Goal: Navigation & Orientation: Find specific page/section

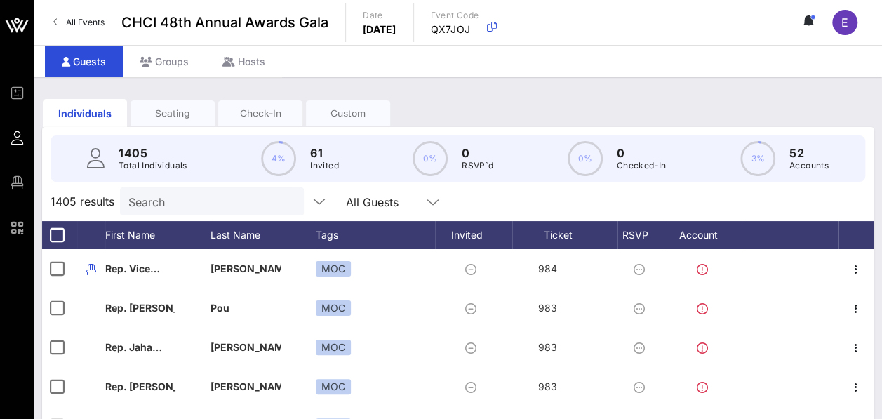
click at [302, 109] on div "Check-In" at bounding box center [260, 113] width 84 height 13
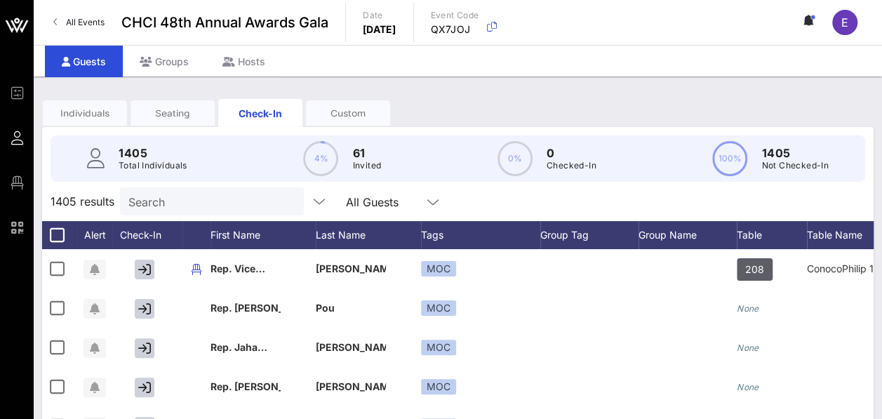
click at [112, 112] on div "Individuals" at bounding box center [85, 113] width 84 height 13
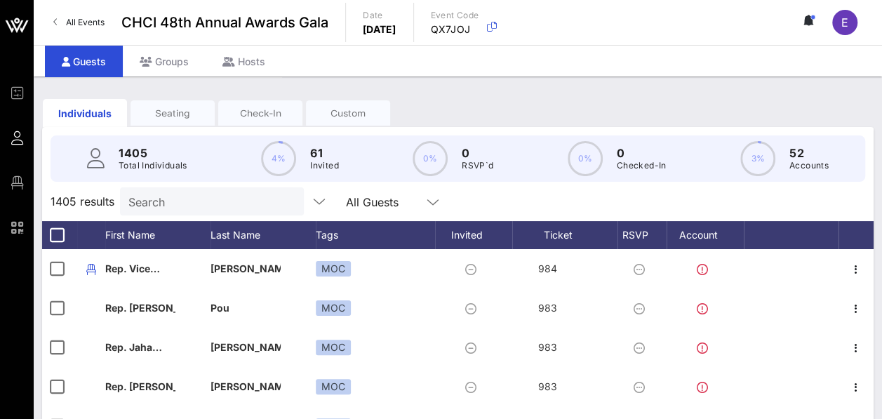
click at [215, 105] on div "Seating" at bounding box center [172, 112] width 84 height 25
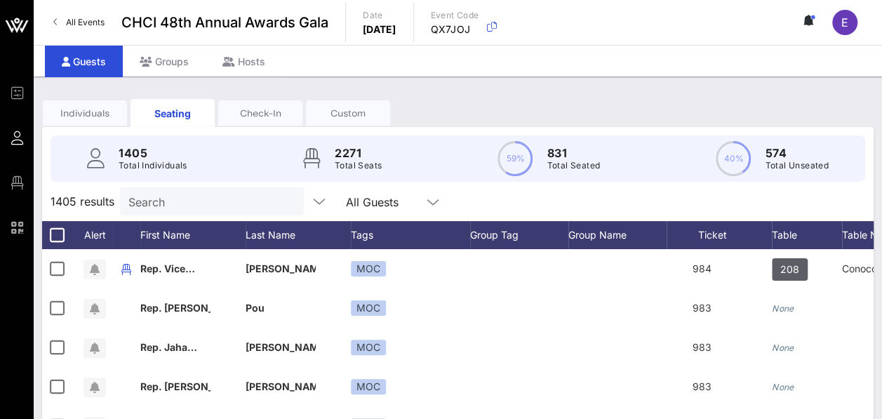
click at [404, 210] on input "text" at bounding box center [413, 201] width 18 height 18
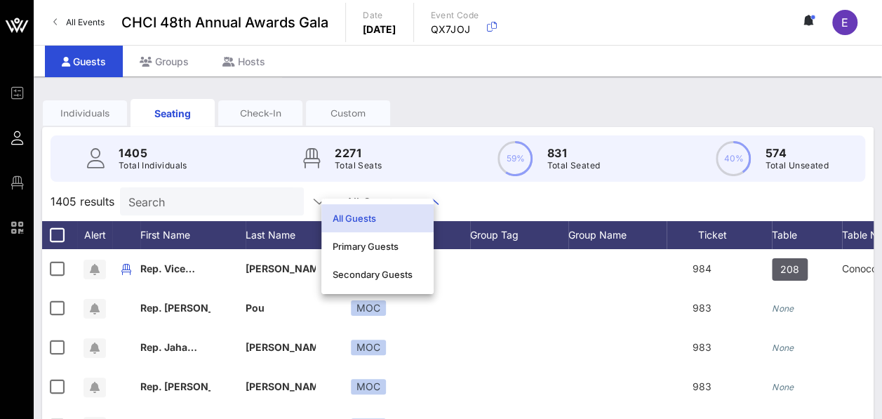
click at [395, 211] on div "All Guests" at bounding box center [377, 218] width 90 height 22
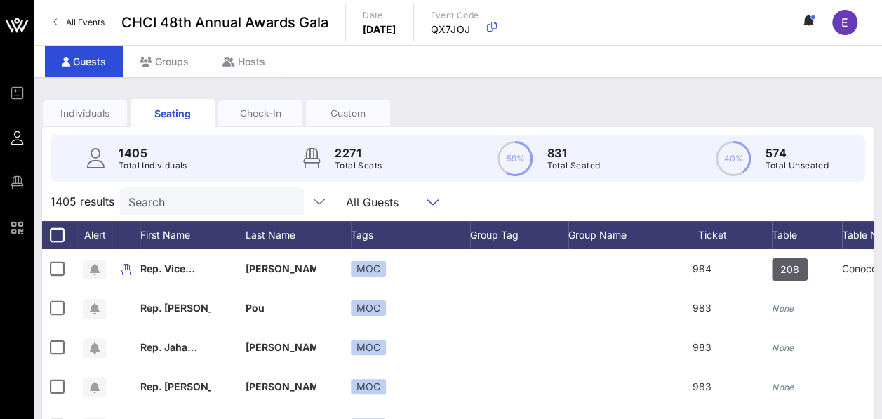
click at [55, 27] on link "All Events" at bounding box center [79, 22] width 68 height 22
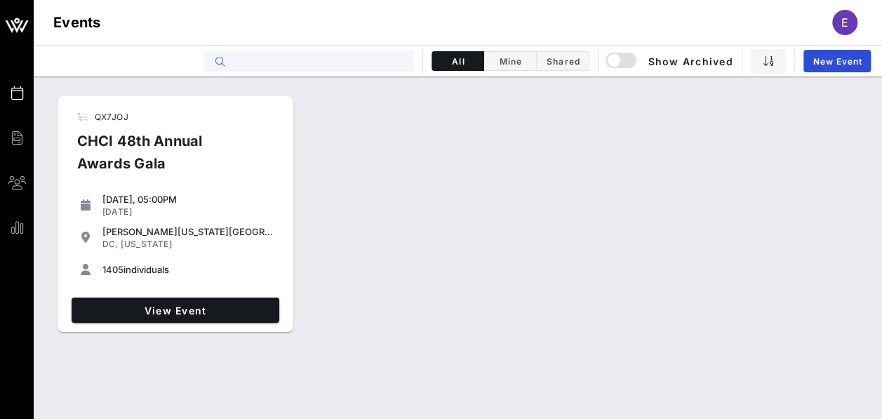
click at [345, 67] on input "text" at bounding box center [318, 61] width 174 height 18
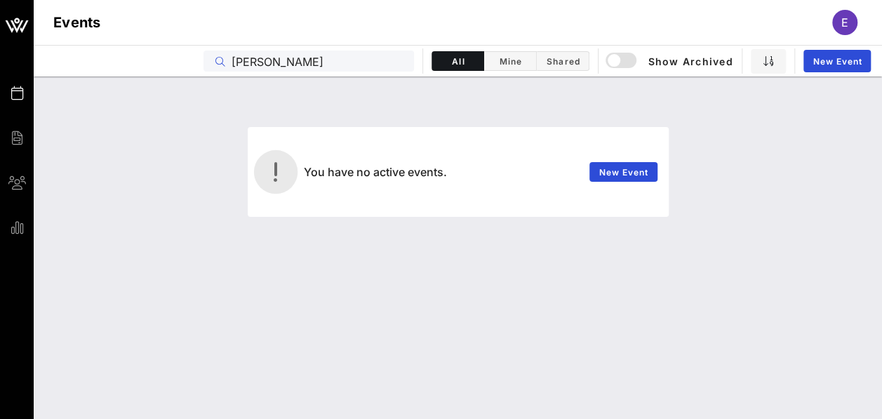
type input "[PERSON_NAME]"
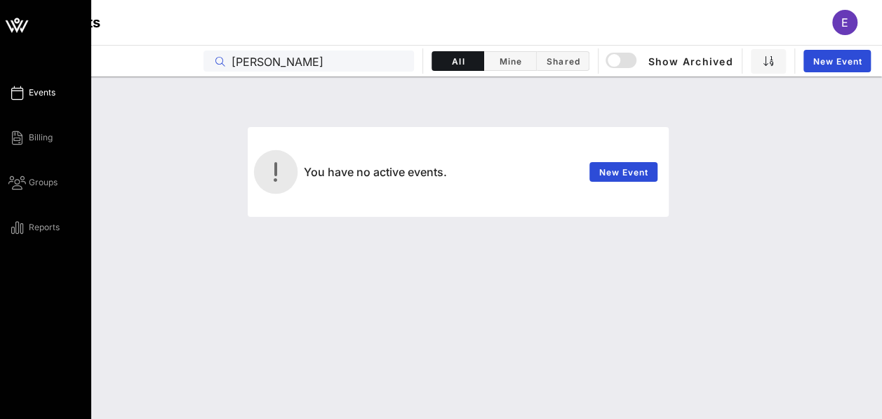
click at [35, 195] on div "Events Billing Groups Reports" at bounding box center [49, 160] width 83 height 152
click at [43, 240] on div "Events Billing Groups Reports" at bounding box center [45, 209] width 91 height 419
click at [43, 233] on span "Reports" at bounding box center [44, 227] width 31 height 13
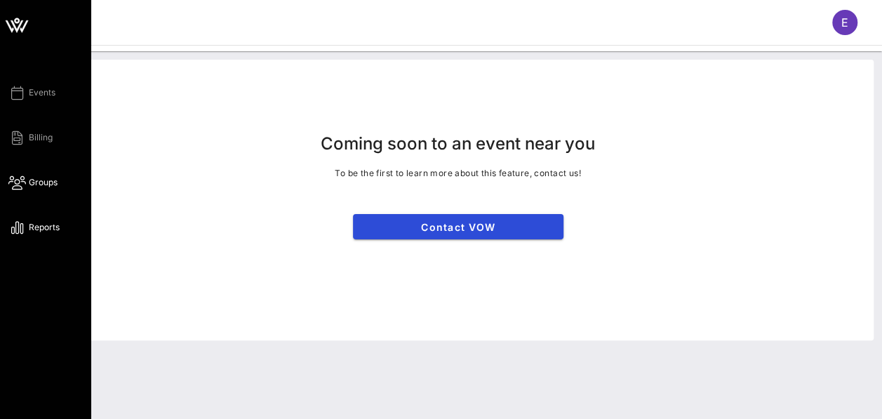
click at [37, 184] on span "Groups" at bounding box center [43, 182] width 29 height 13
click at [38, 97] on span "Events" at bounding box center [42, 92] width 27 height 13
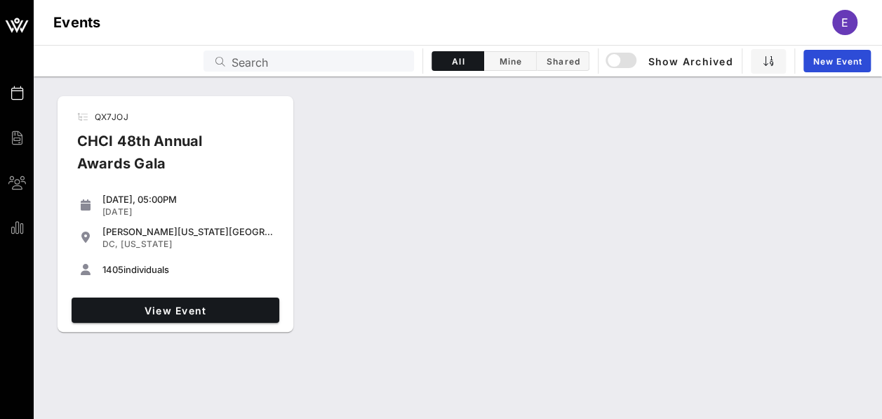
click at [166, 295] on div "View Event" at bounding box center [175, 310] width 219 height 36
click at [178, 326] on div "View Event" at bounding box center [175, 310] width 219 height 36
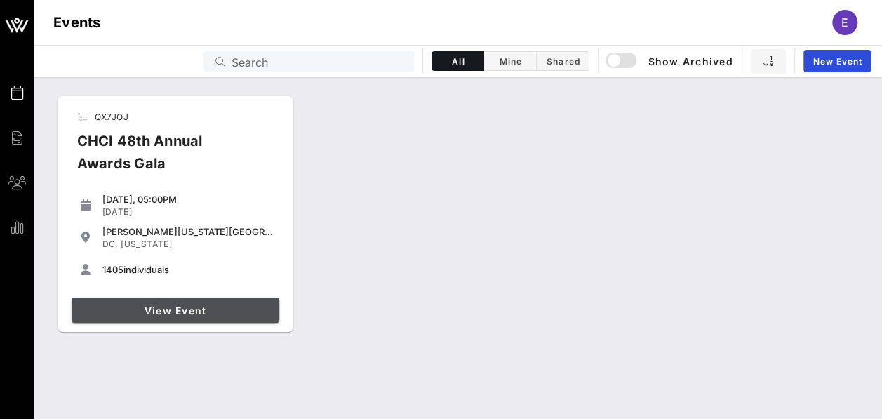
click at [180, 318] on link "View Event" at bounding box center [176, 309] width 208 height 25
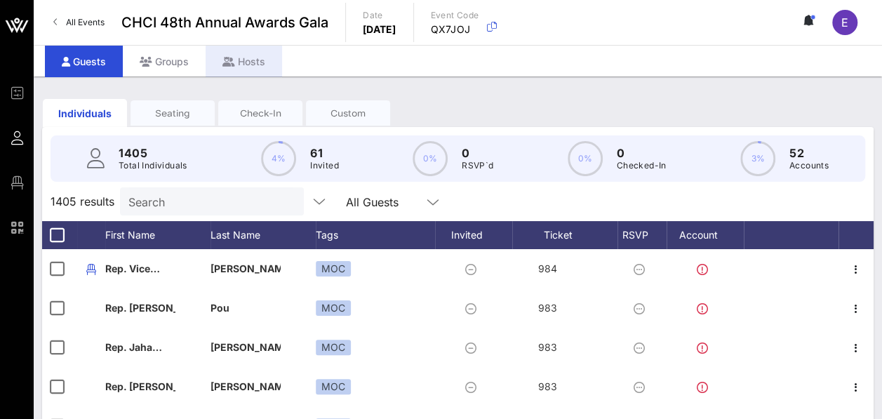
click at [222, 53] on div "Hosts" at bounding box center [244, 62] width 76 height 32
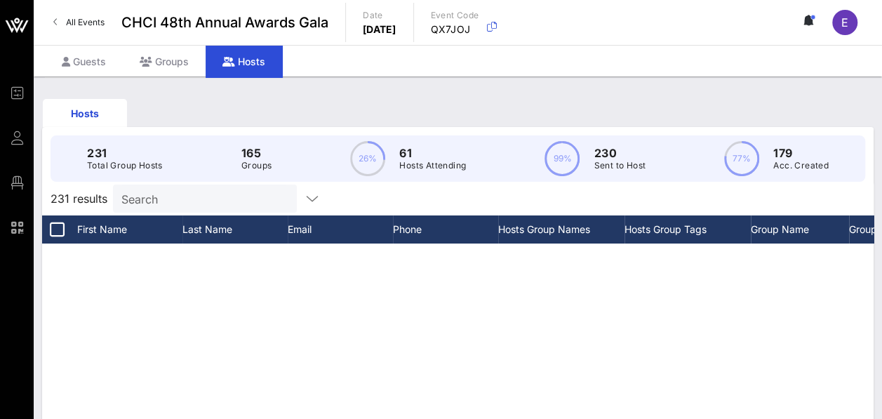
scroll to position [912, 0]
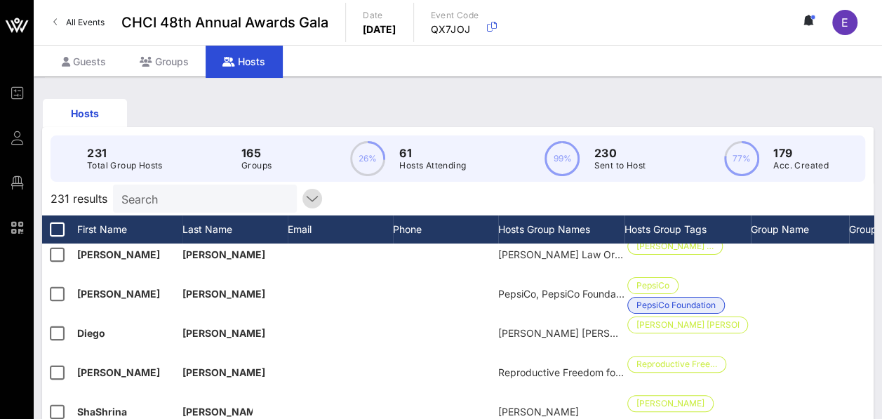
click at [304, 207] on icon "button" at bounding box center [312, 198] width 17 height 17
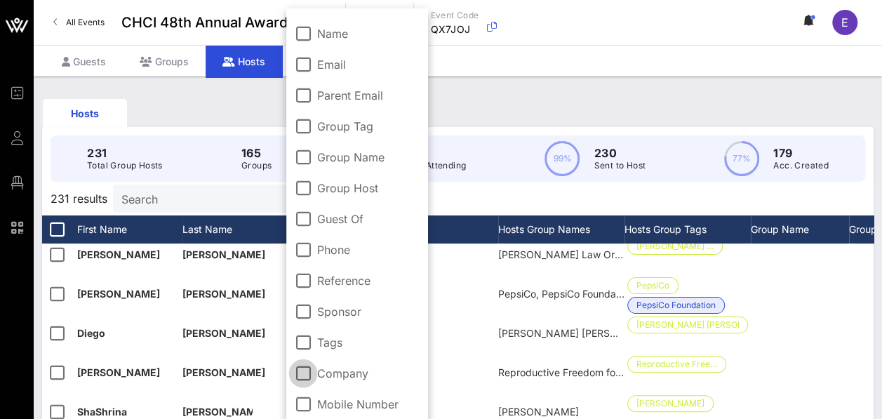
click at [302, 370] on div at bounding box center [303, 373] width 24 height 24
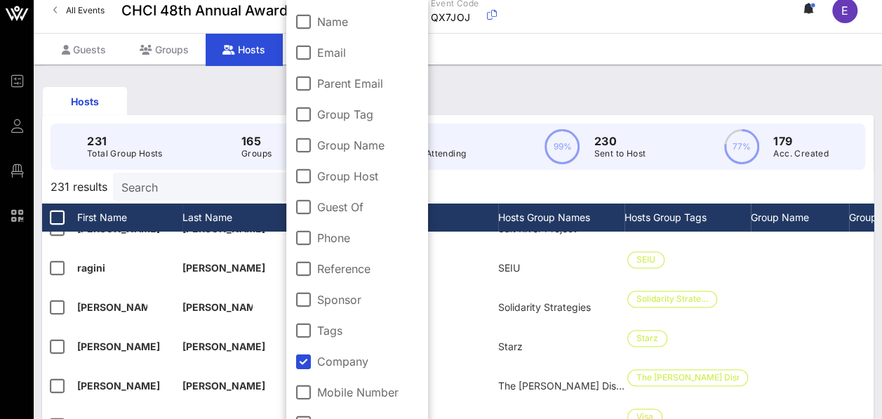
scroll to position [0, 0]
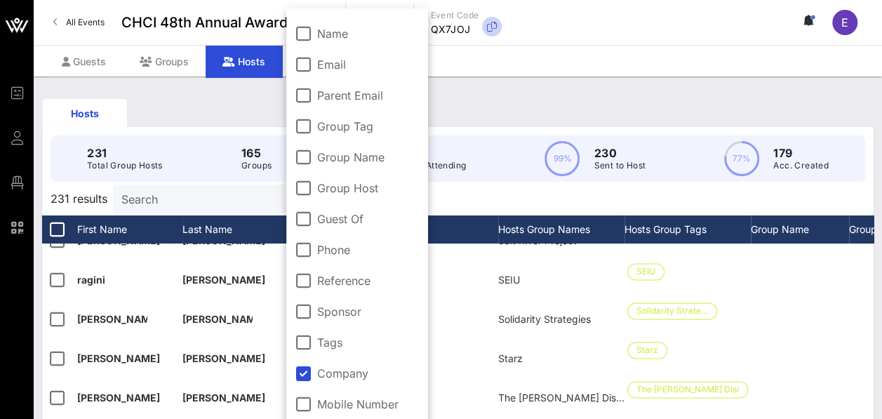
click at [500, 32] on icon "button" at bounding box center [491, 26] width 17 height 17
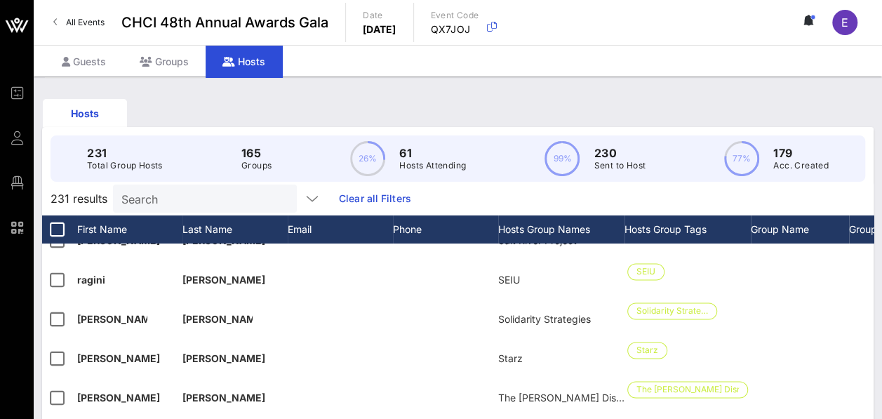
click at [567, 60] on div "Guests Groups Hosts" at bounding box center [458, 61] width 848 height 32
click at [339, 206] on link "Clear all Filters" at bounding box center [375, 198] width 72 height 15
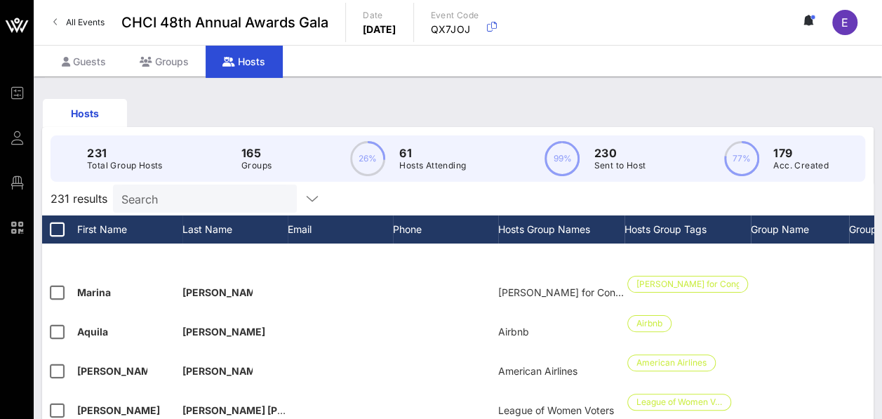
scroll to position [1824, 0]
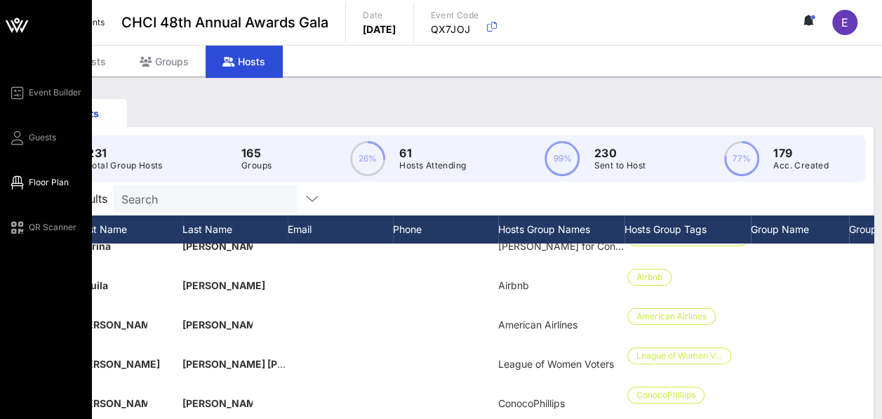
click at [39, 176] on span "Floor Plan" at bounding box center [49, 182] width 40 height 13
